Goal: Task Accomplishment & Management: Manage account settings

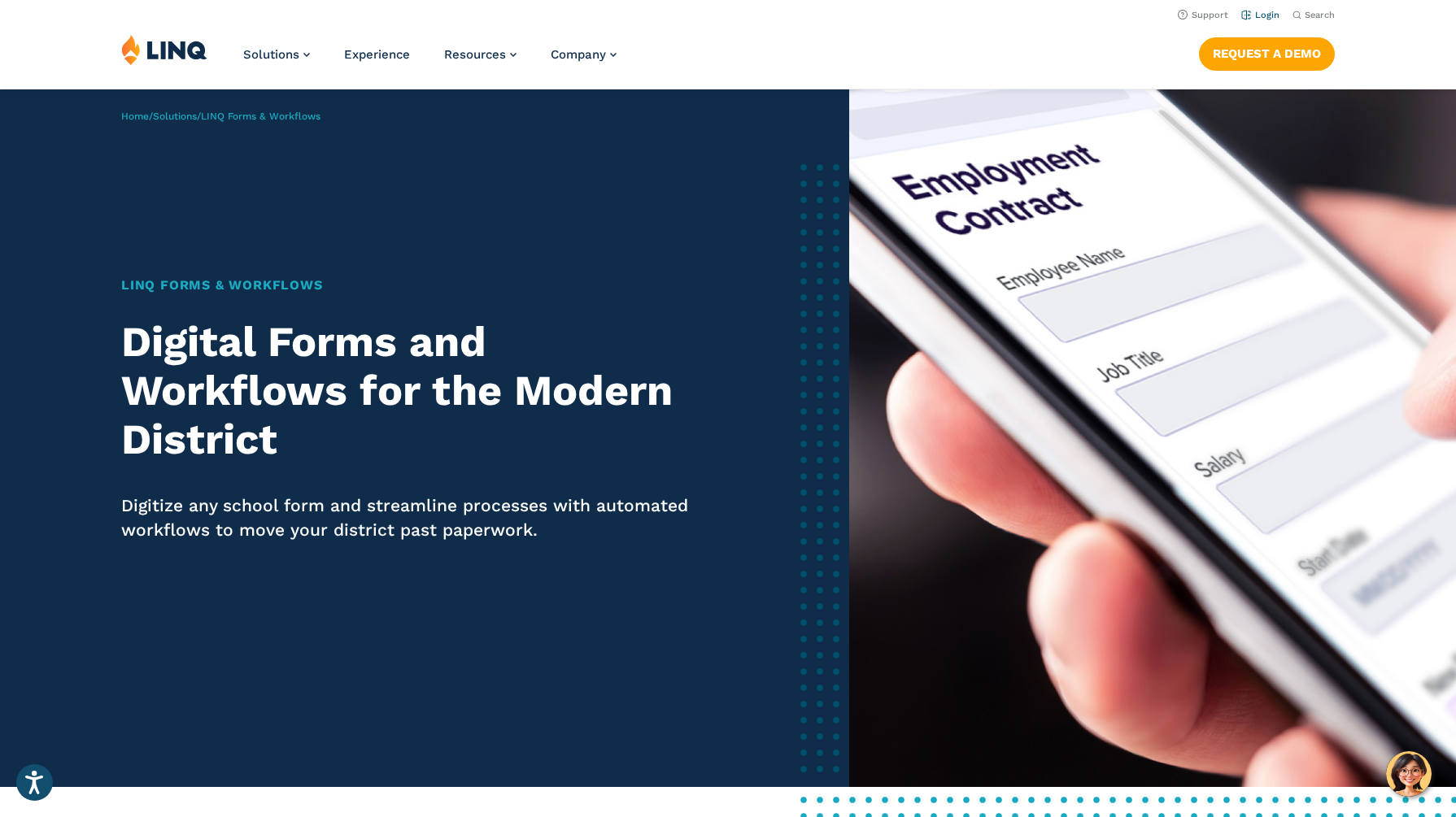
click at [1264, 14] on link "Login" at bounding box center [1260, 15] width 38 height 11
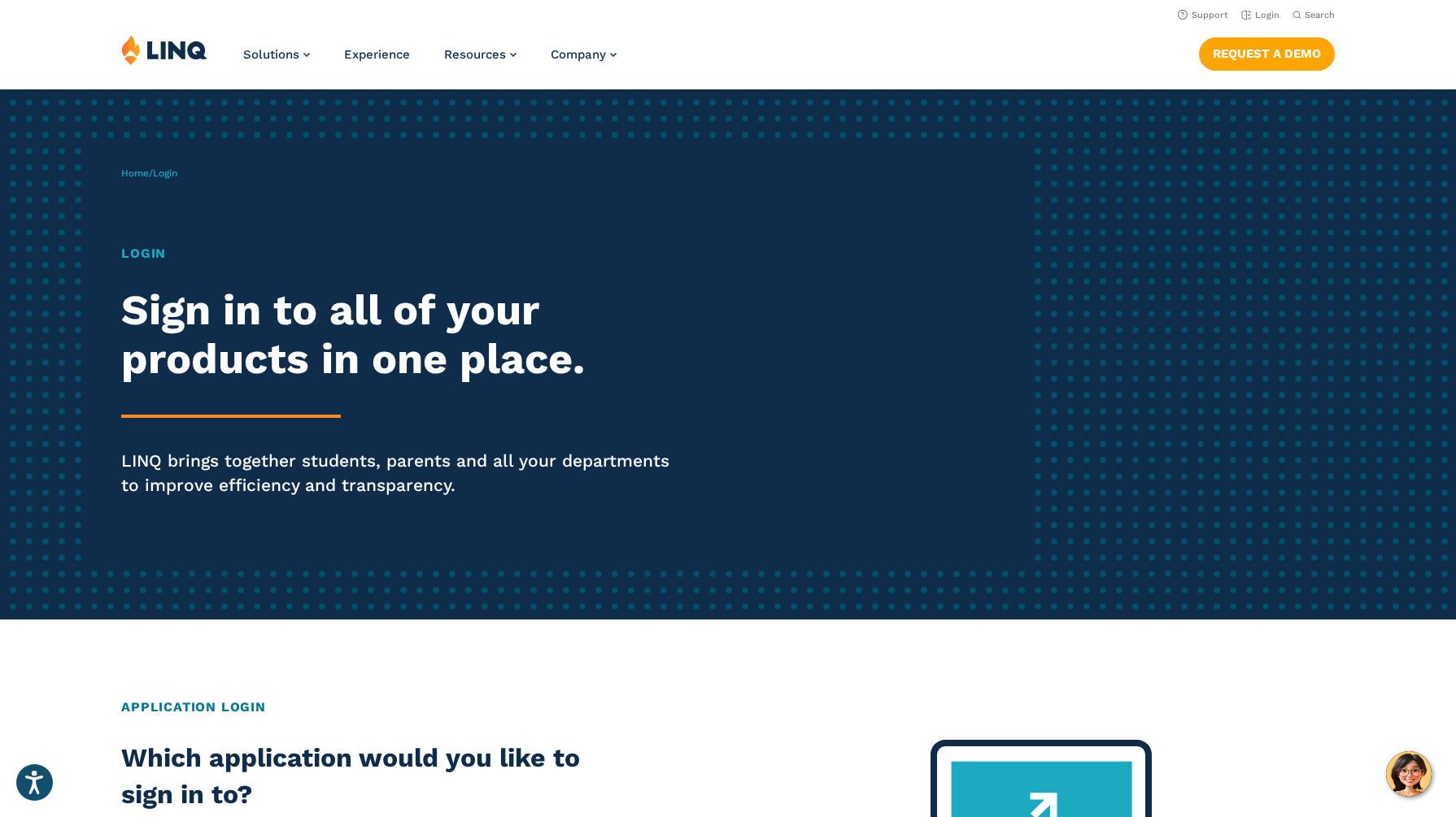
click at [145, 256] on h1 "Login" at bounding box center [401, 253] width 561 height 19
click at [225, 376] on h2 "Sign in to all of your products in one place." at bounding box center [401, 334] width 561 height 98
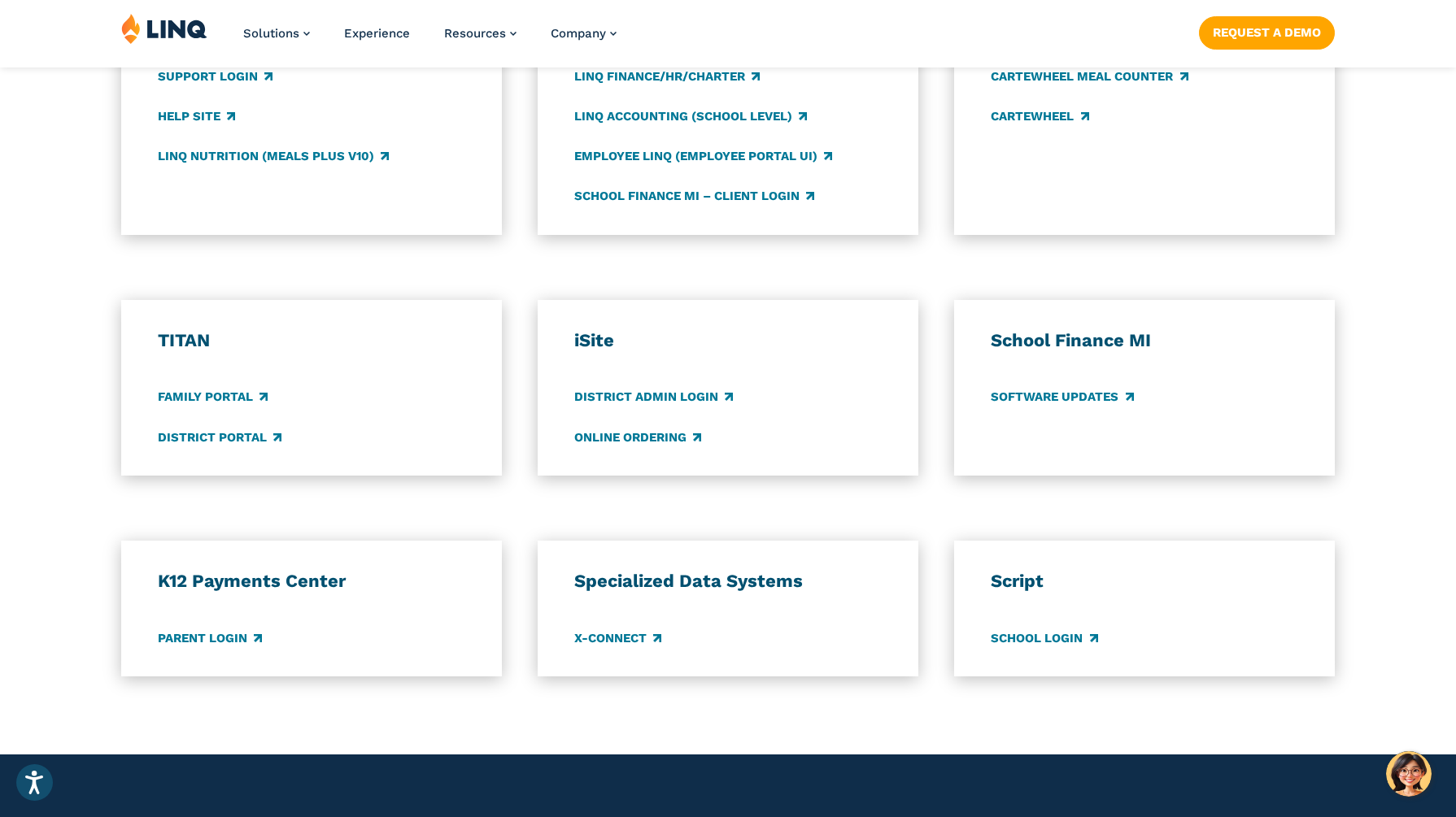
scroll to position [1009, 0]
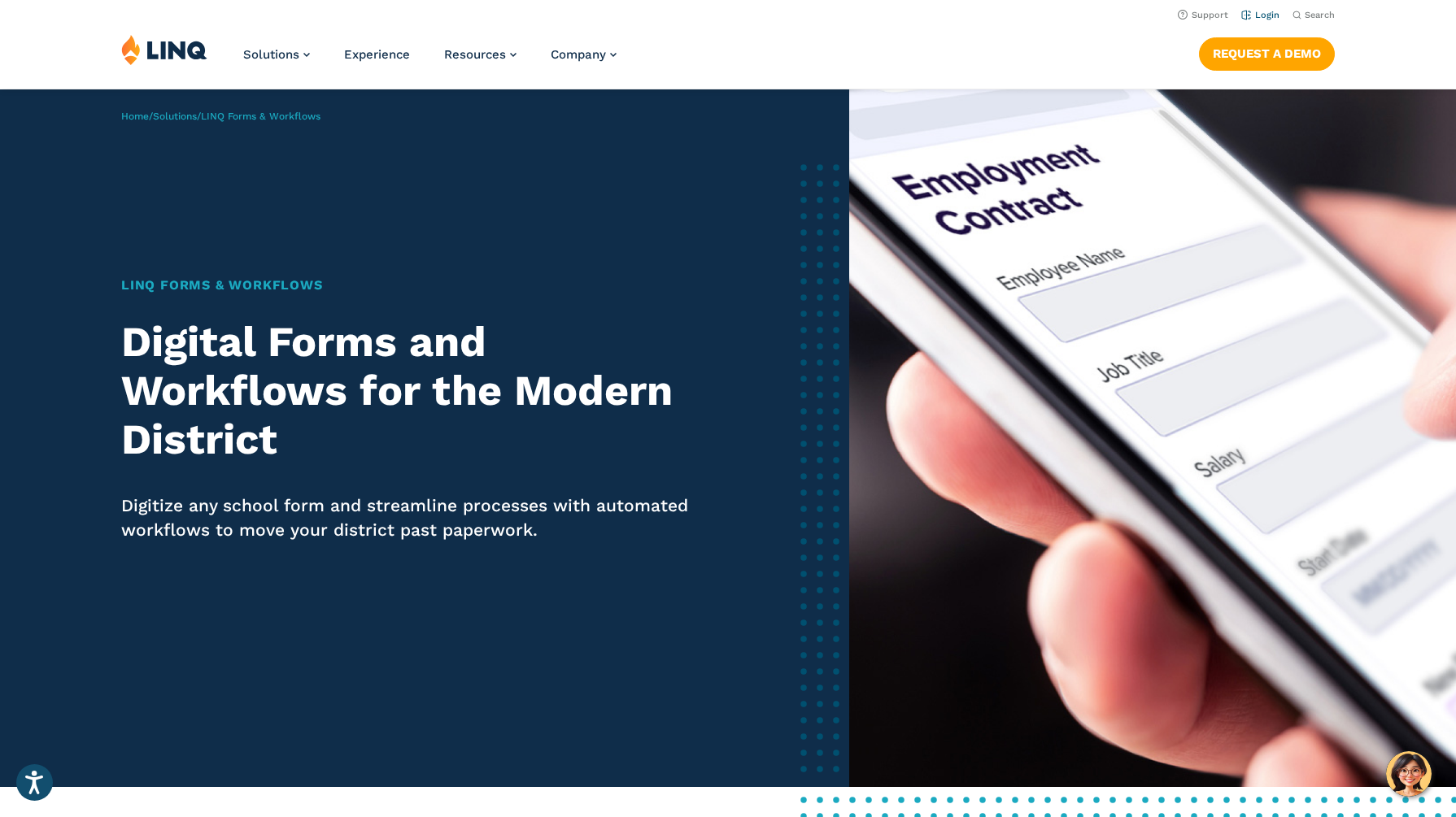
click at [1263, 18] on link "Login" at bounding box center [1260, 15] width 38 height 11
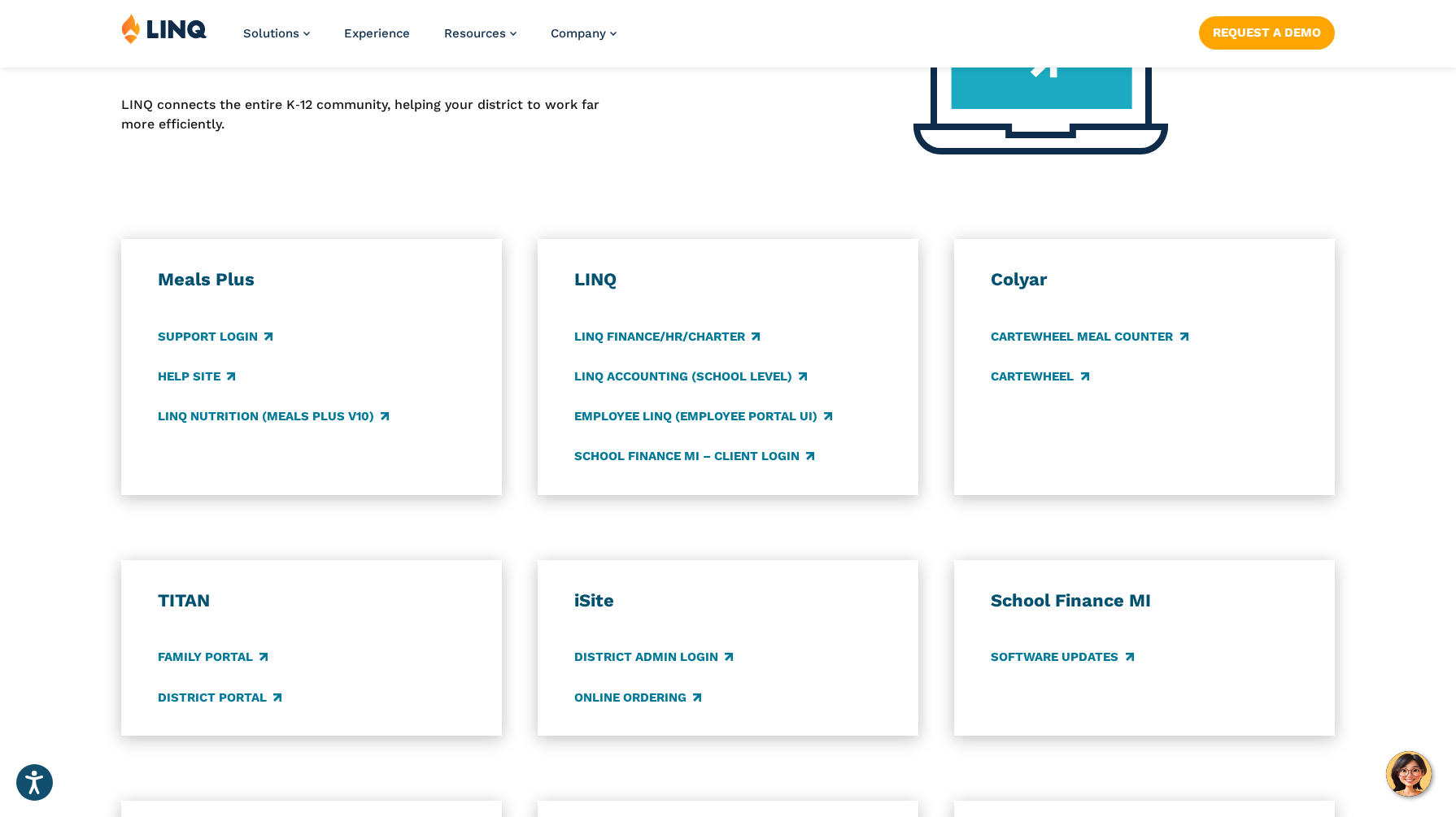
scroll to position [746, 0]
